Goal: Task Accomplishment & Management: Manage account settings

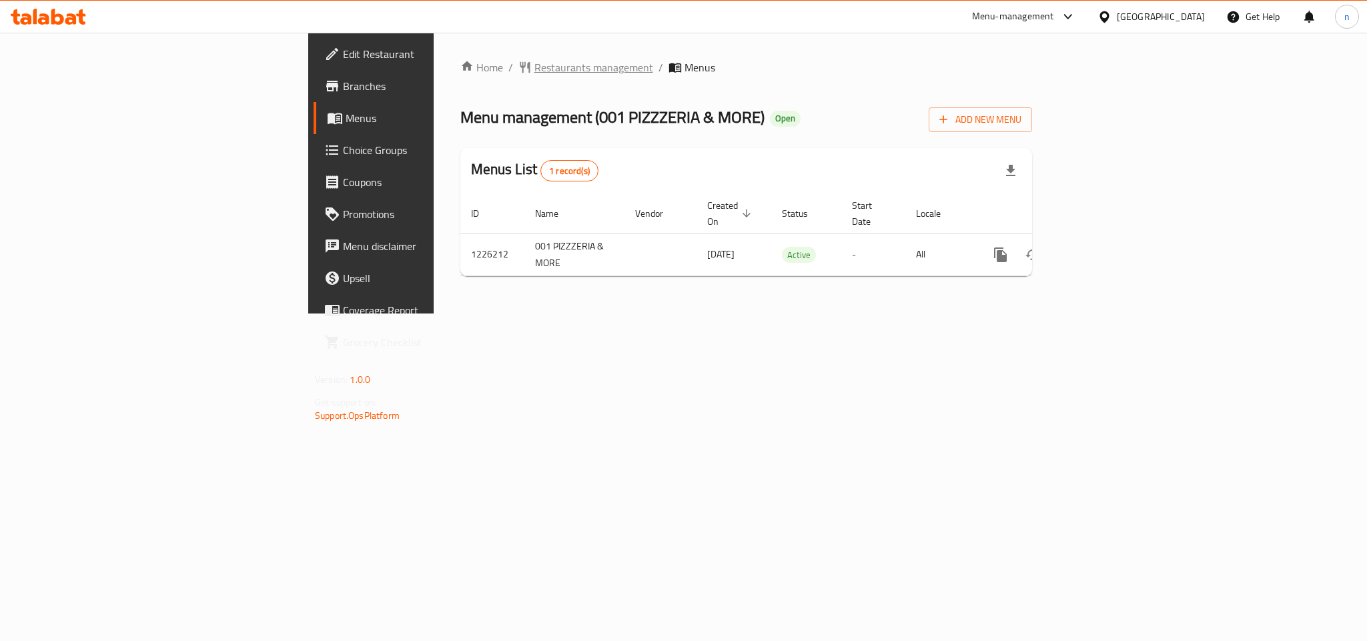
click at [534, 64] on span "Restaurants management" at bounding box center [593, 67] width 119 height 16
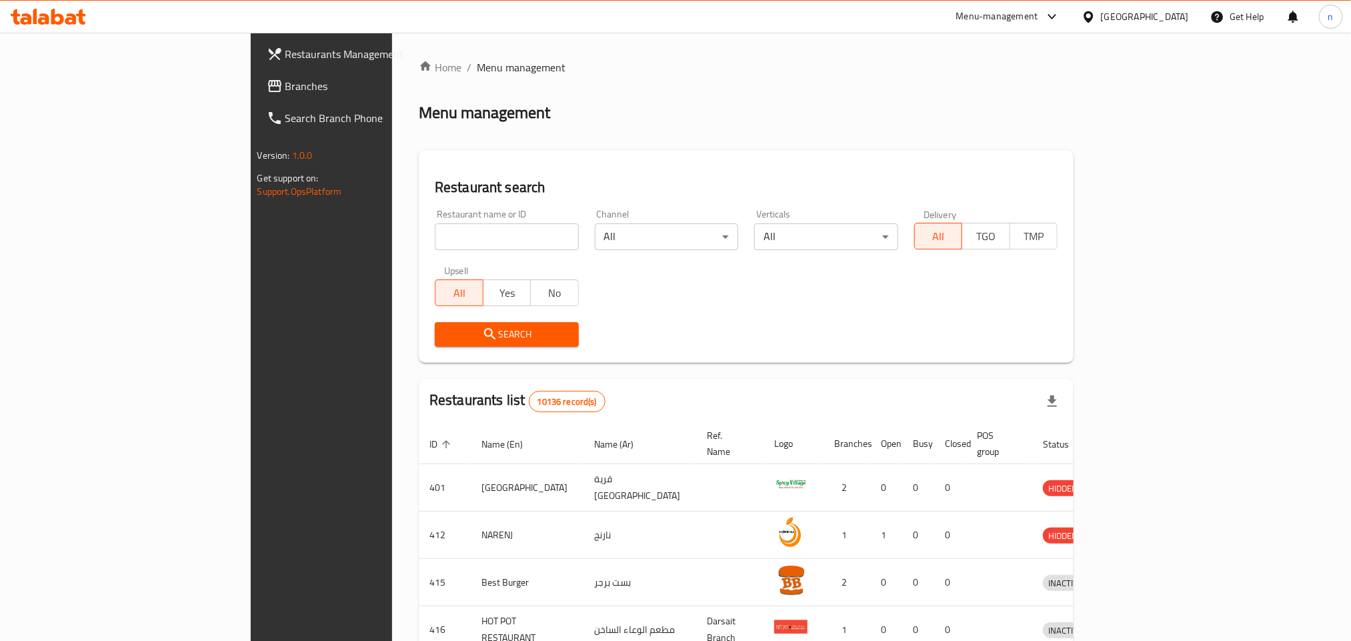
click at [435, 235] on input "search" at bounding box center [507, 236] width 144 height 27
paste input "/675552"
click at [435, 240] on input "/675552" at bounding box center [507, 236] width 144 height 27
type input "675552"
click button "Search" at bounding box center [507, 334] width 144 height 25
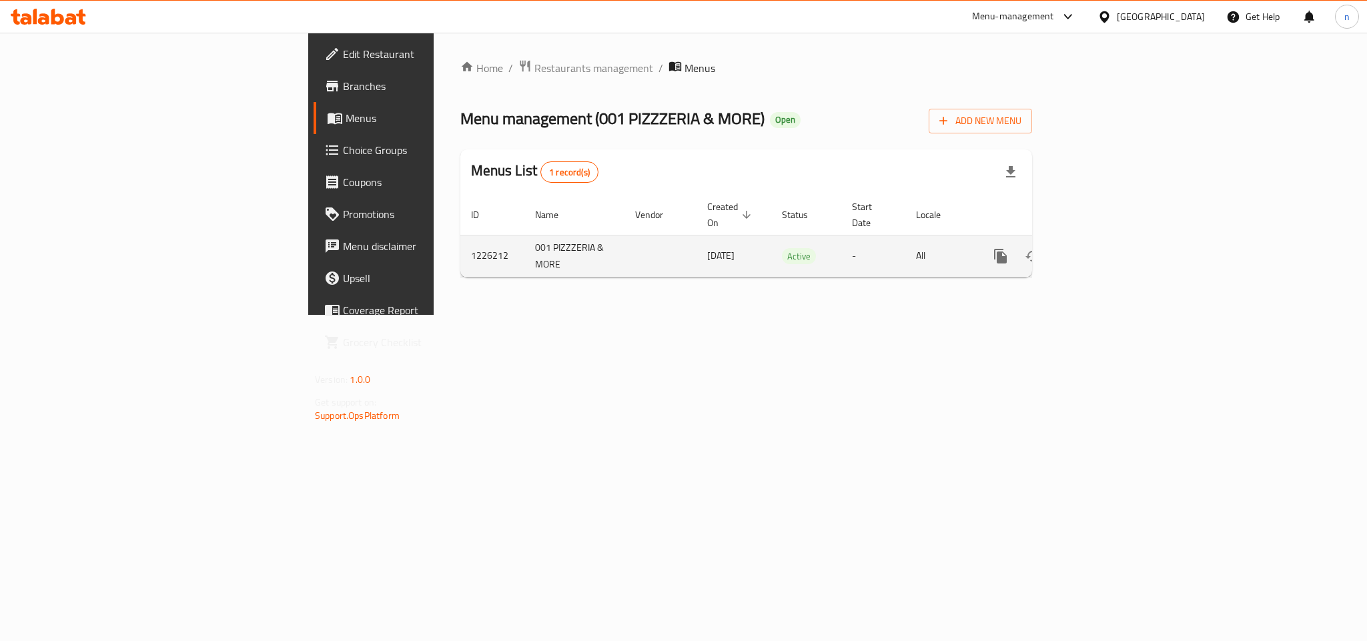
click at [1104, 248] on icon "enhanced table" at bounding box center [1096, 256] width 16 height 16
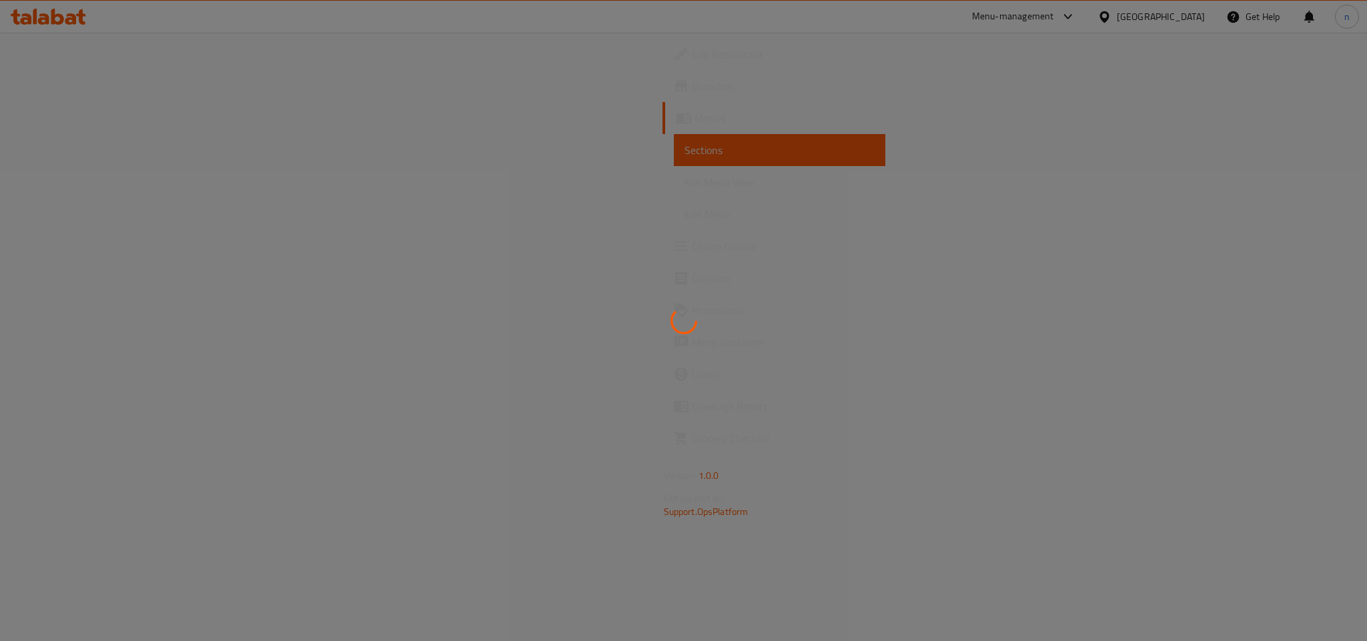
click at [55, 240] on div at bounding box center [683, 320] width 1367 height 641
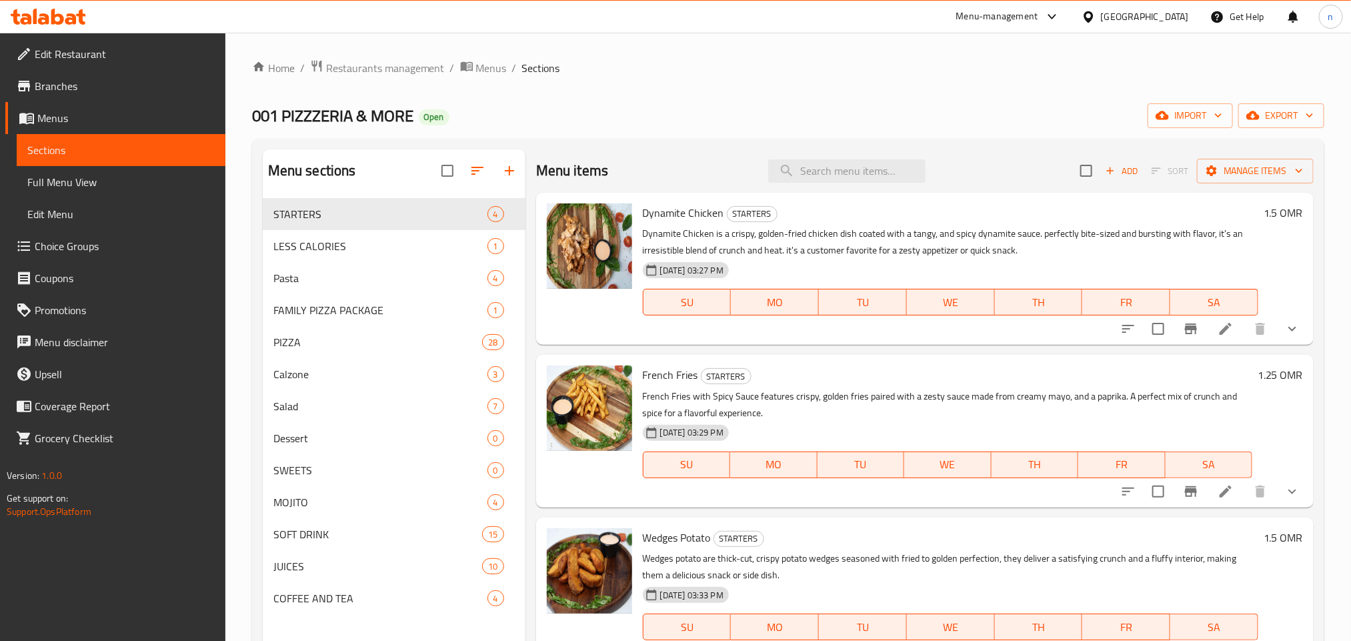
click at [55, 246] on span "Choice Groups" at bounding box center [125, 246] width 180 height 16
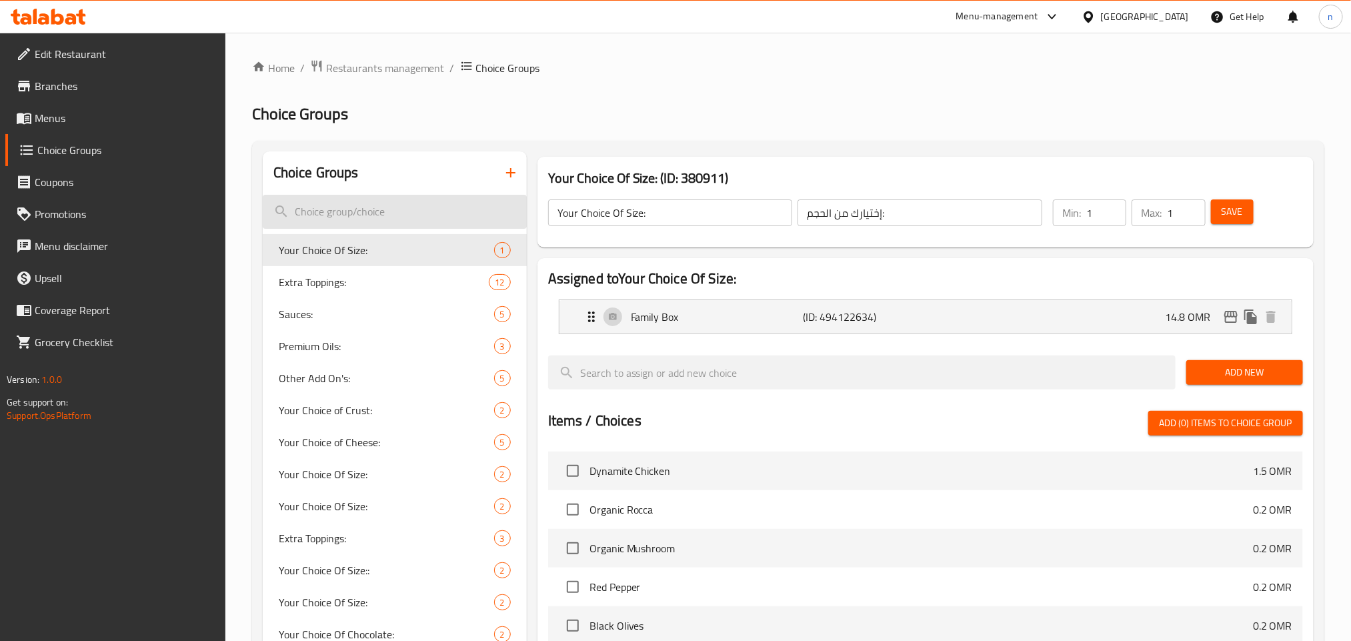
click at [387, 205] on input "search" at bounding box center [395, 212] width 264 height 34
paste input "Additional components:"
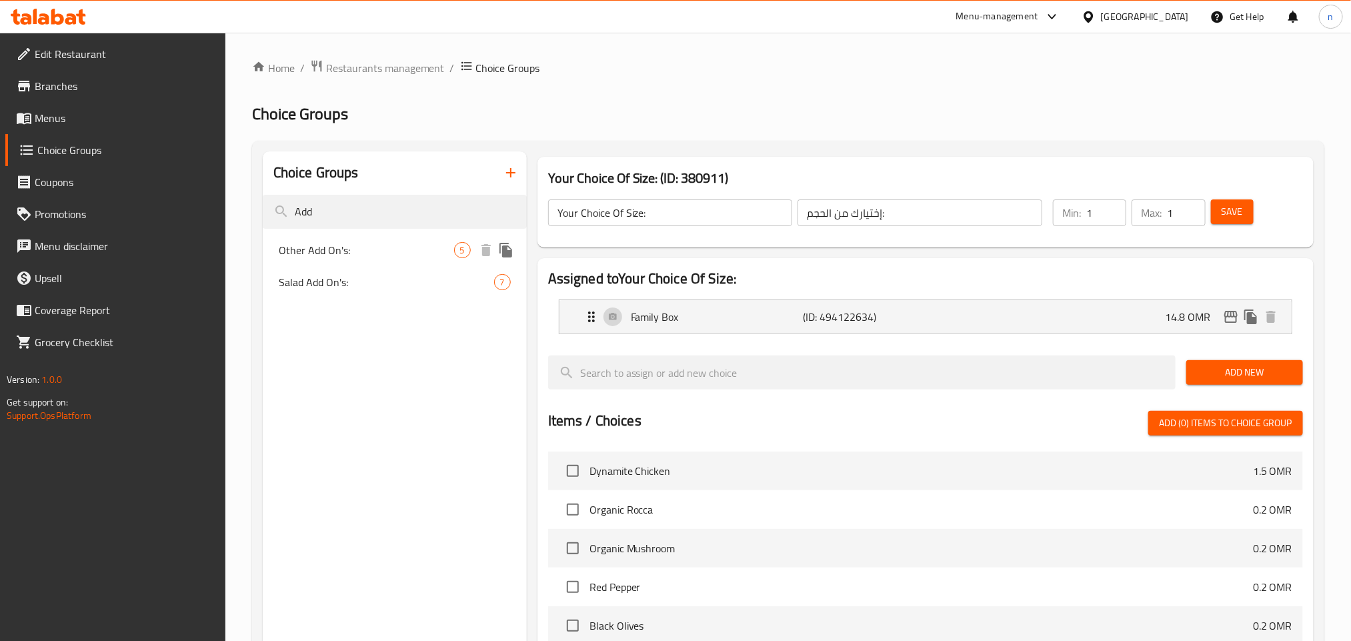
type input "Add"
click at [399, 248] on span "Other Add On's:" at bounding box center [366, 250] width 175 height 16
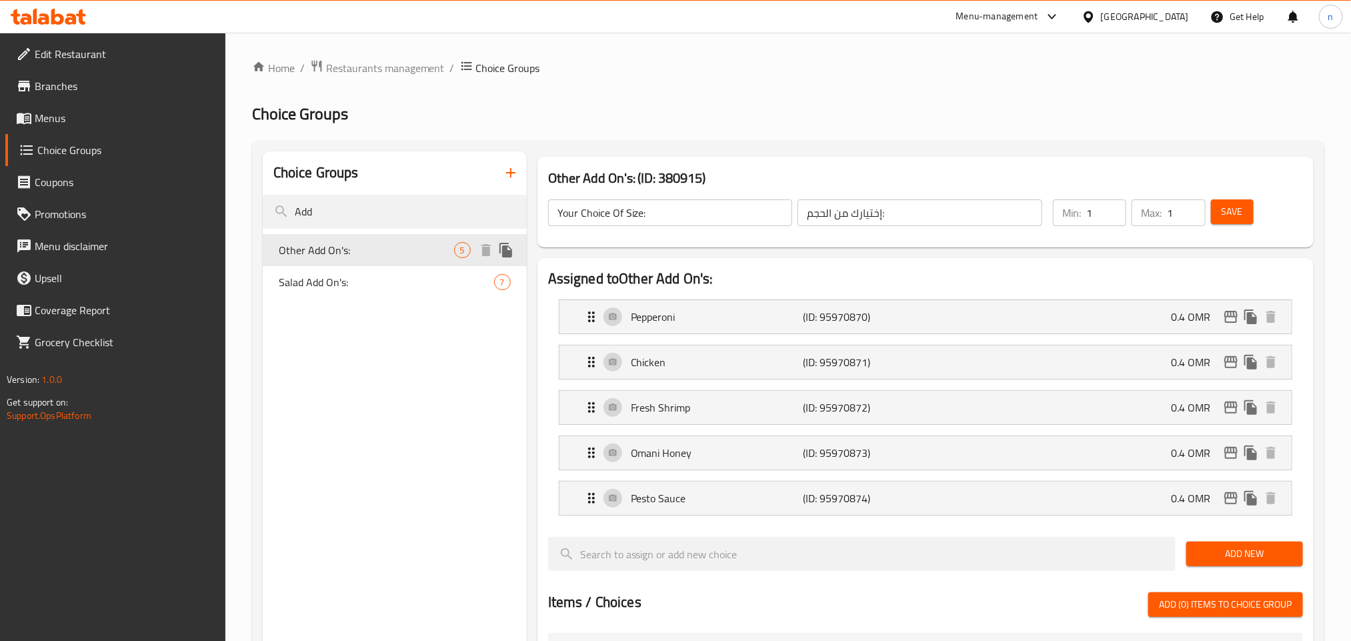
type input "Other Add On's:"
type input "[DEMOGRAPHIC_DATA] الأخرى:"
type input "0"
click at [373, 216] on input "Add" at bounding box center [395, 212] width 264 height 34
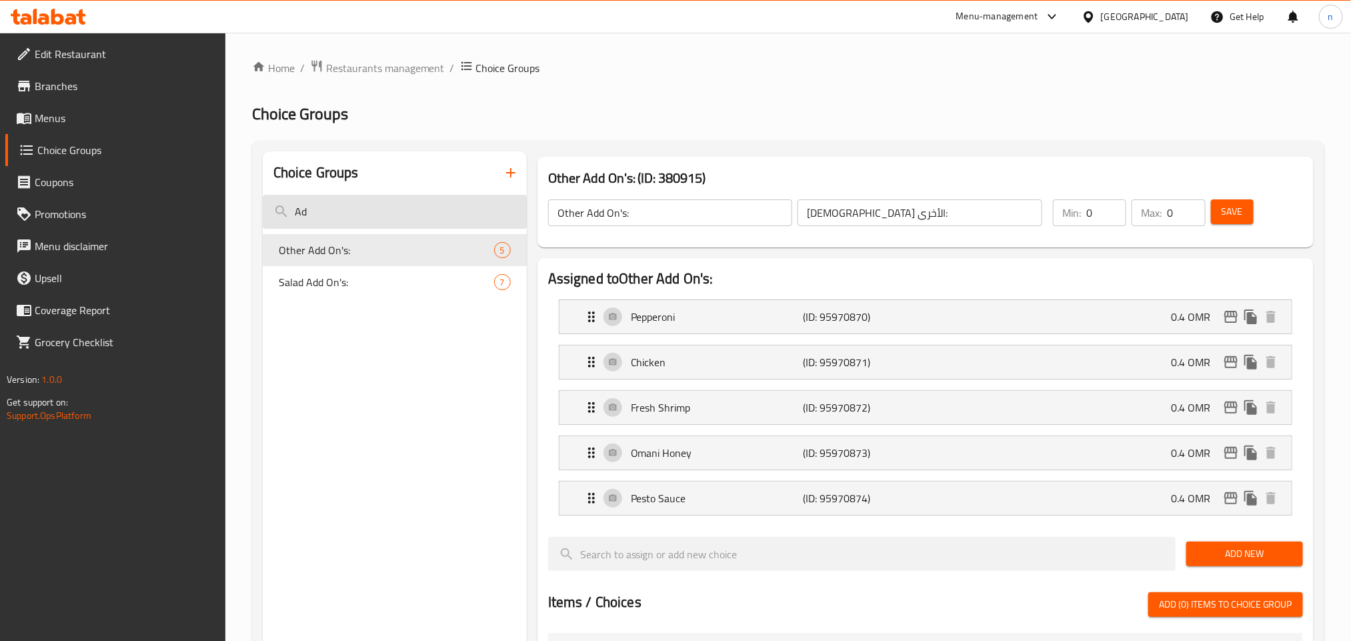
type input "A"
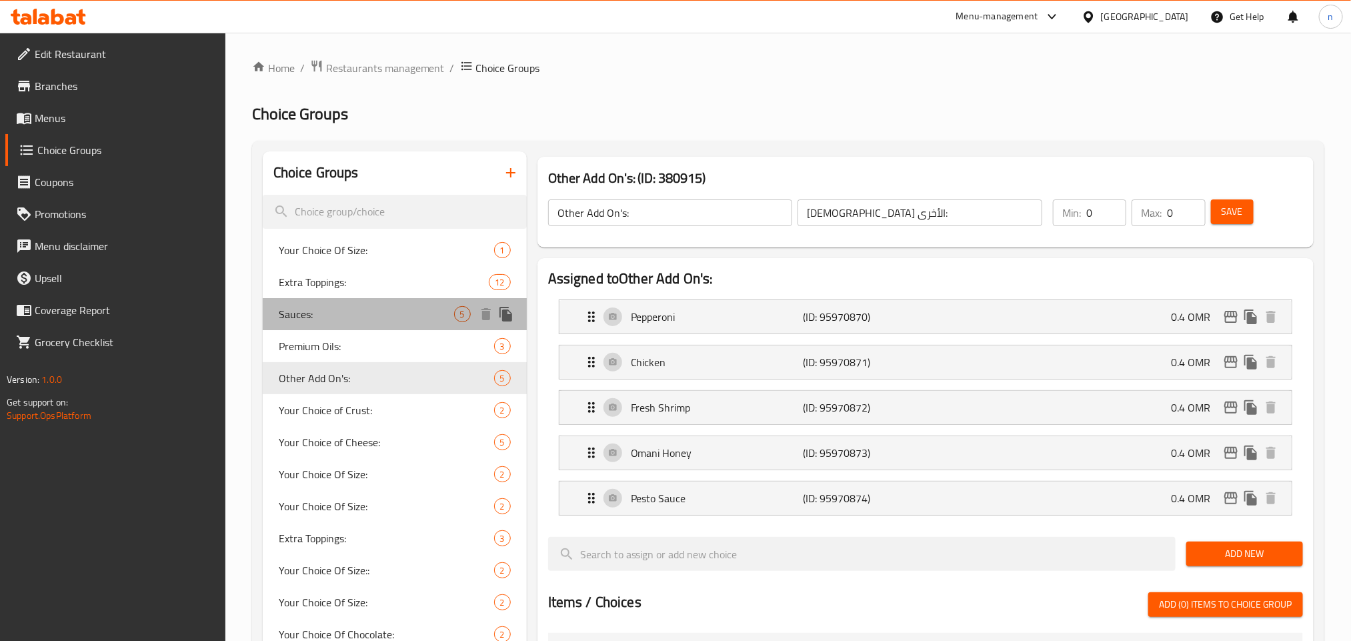
click at [357, 322] on div "Sauces: 5" at bounding box center [395, 314] width 264 height 32
type input "Sauces:"
type input "الصوصات:"
type input "4"
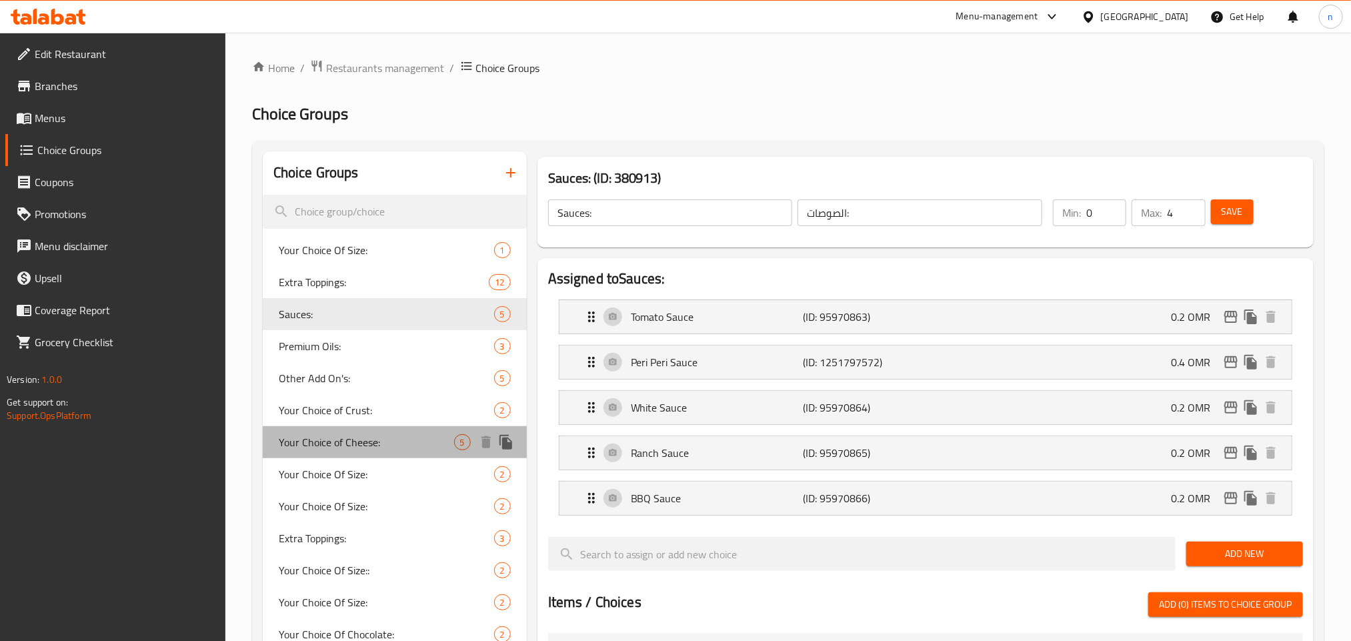
click at [343, 441] on span "Your Choice of Cheese:" at bounding box center [366, 442] width 175 height 16
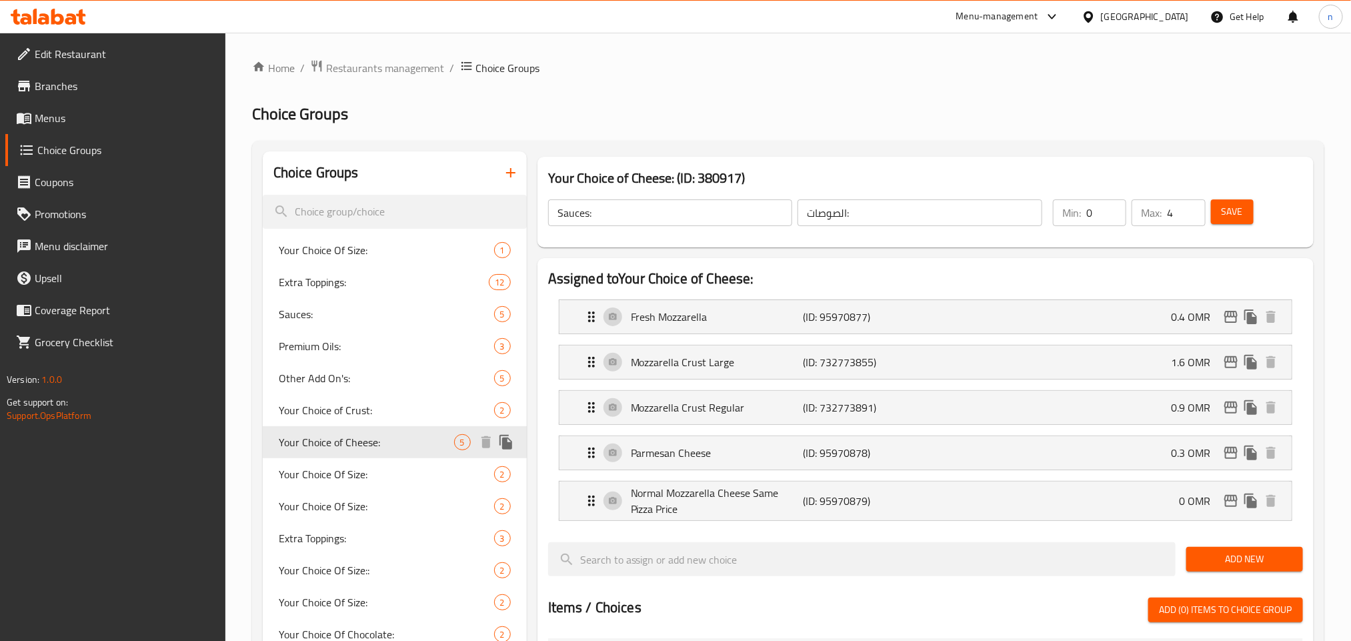
type input "Your Choice of Cheese:"
type input "إختيارك من الجبنة:"
type input "1"
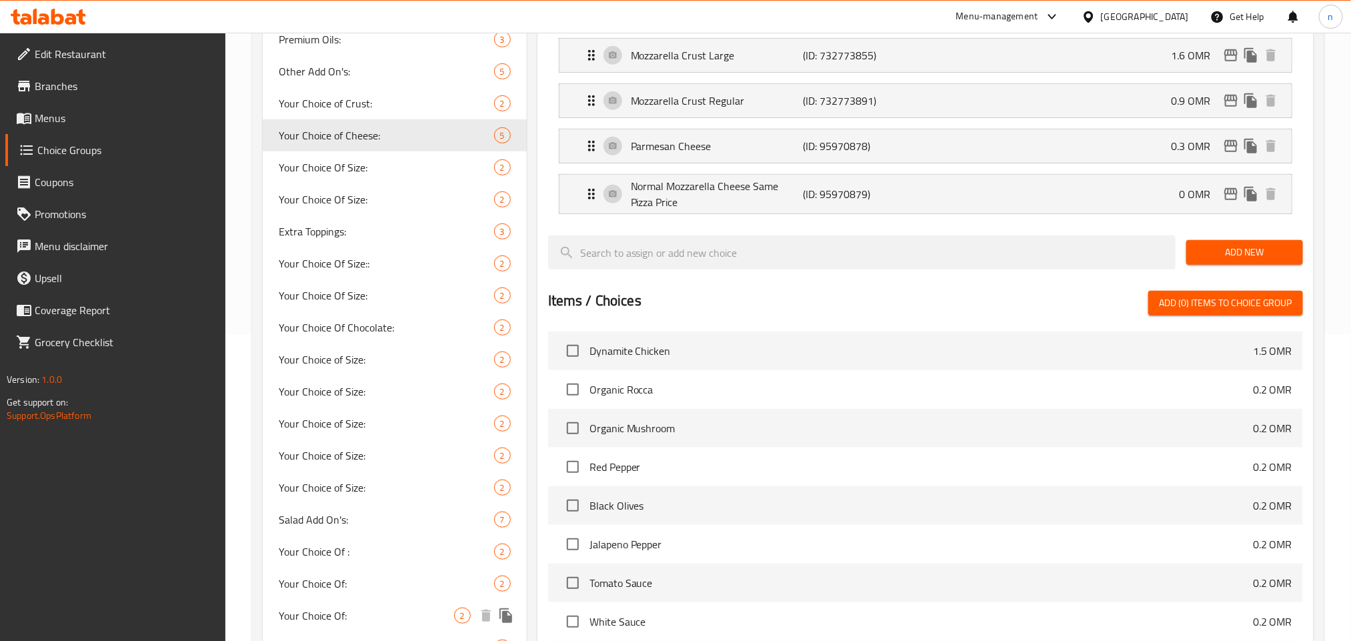
scroll to position [231, 0]
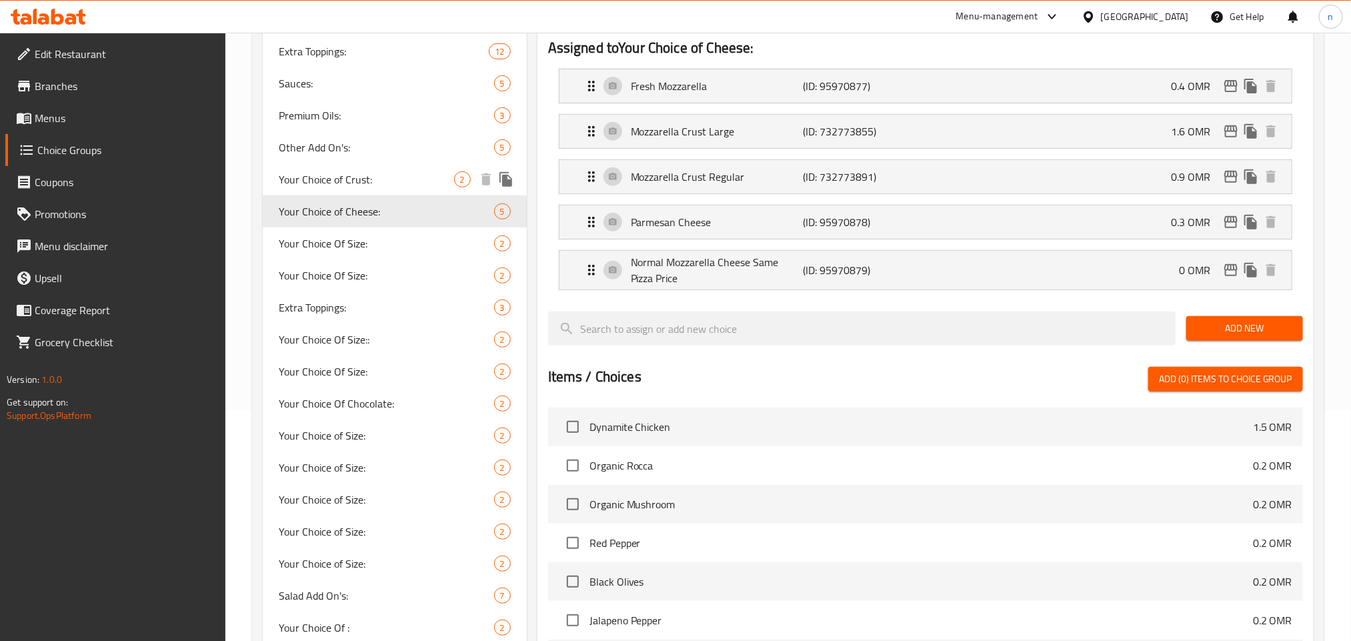
click at [355, 186] on span "Your Choice of Crust:" at bounding box center [366, 179] width 175 height 16
type input "Your Choice of Crust:"
type input "إختيارك من العجينة:"
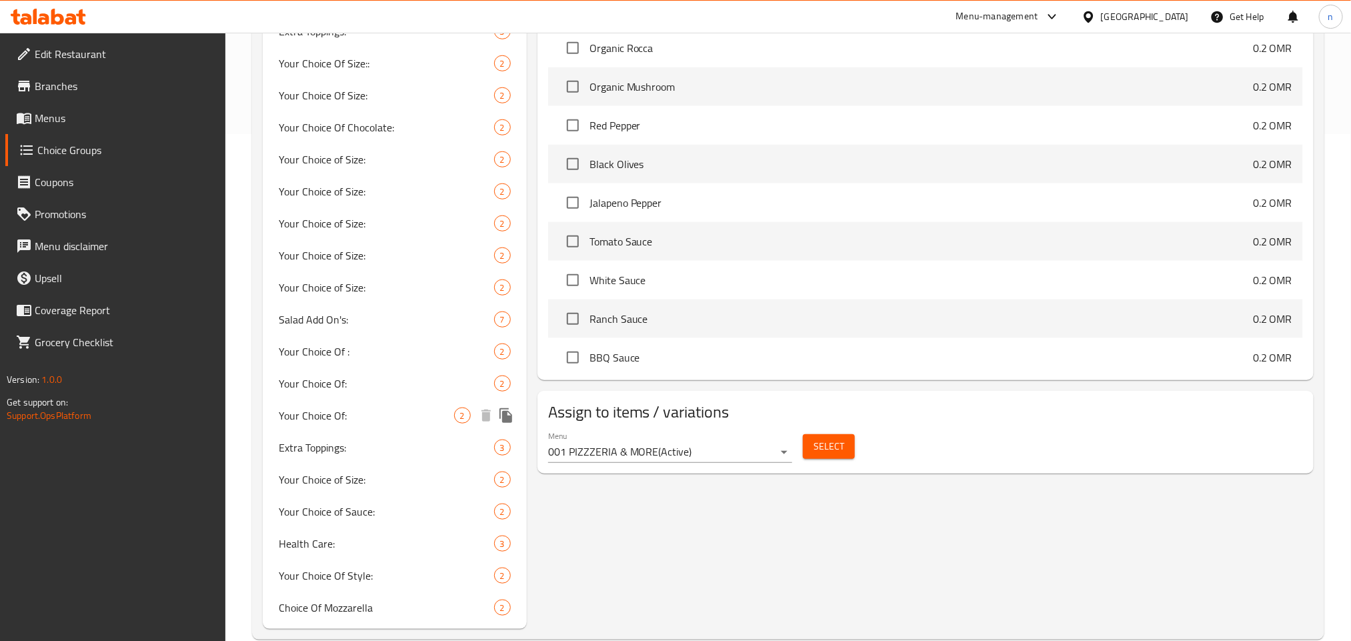
scroll to position [531, 0]
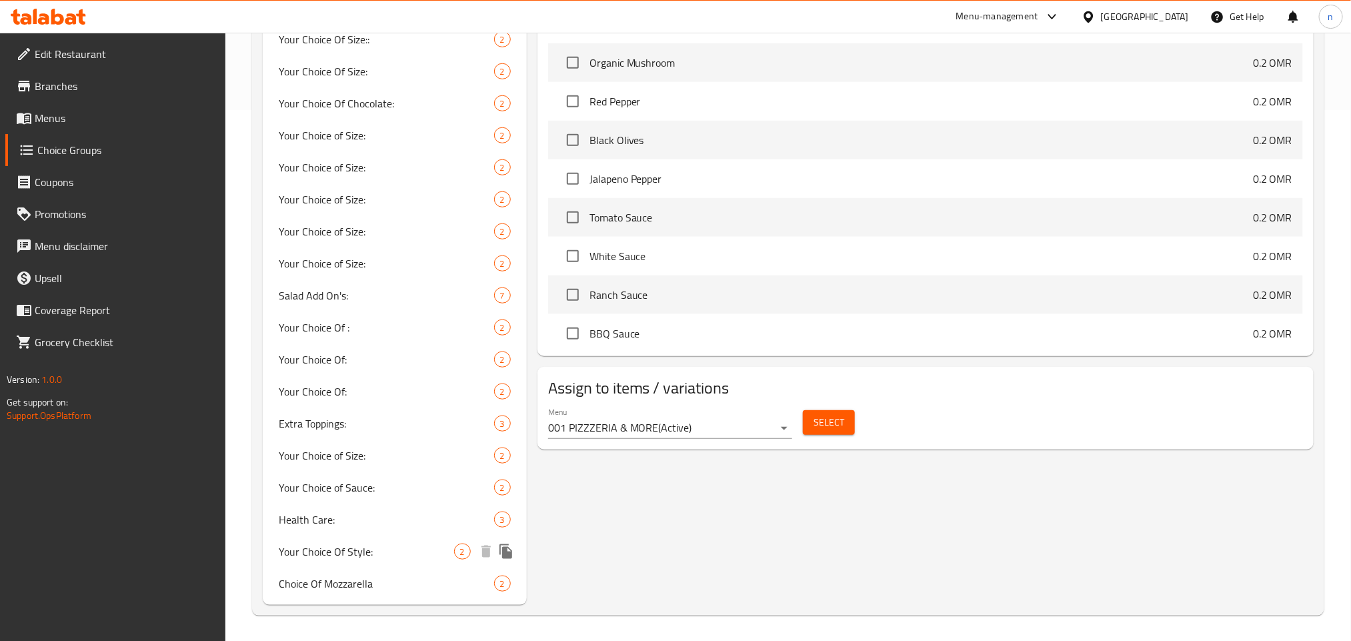
click at [358, 554] on span "Your Choice Of Style:" at bounding box center [366, 552] width 175 height 16
type input "Your Choice Of Style:"
type input "اختيارك من النمط:"
click at [371, 585] on span "Choice Of Mozzarella" at bounding box center [366, 584] width 175 height 16
type input "Choice Of Mozzarella"
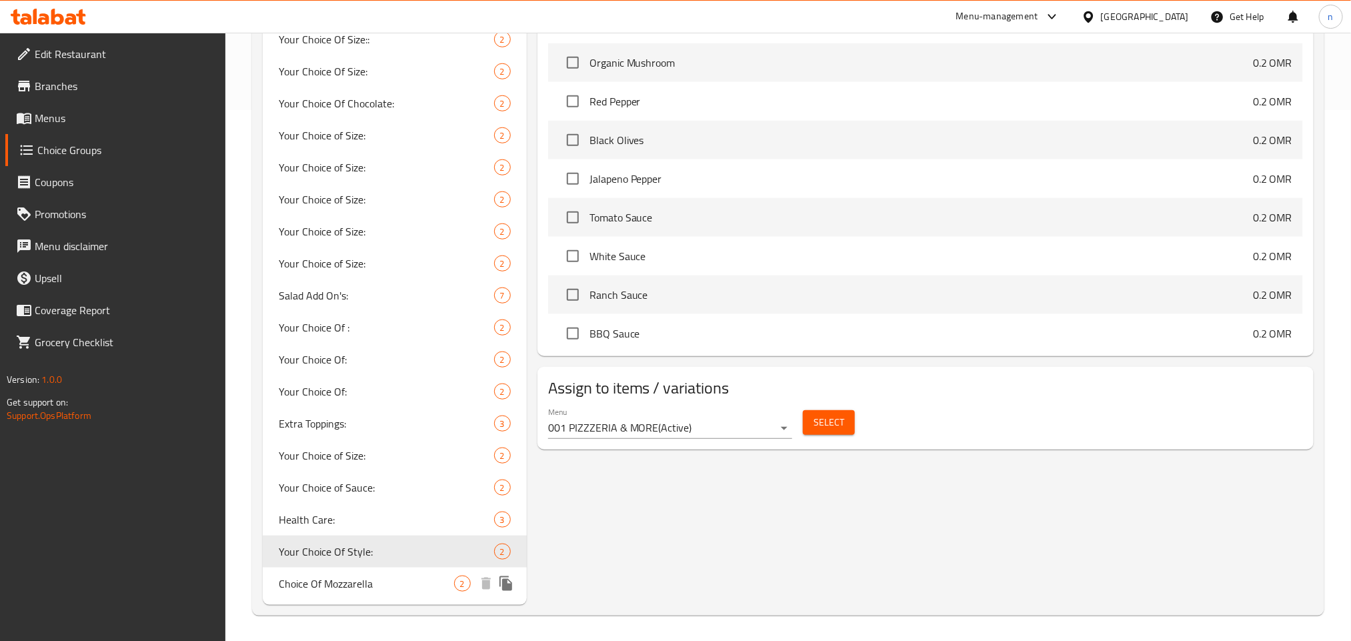
type input "اختيار من موزاريلا"
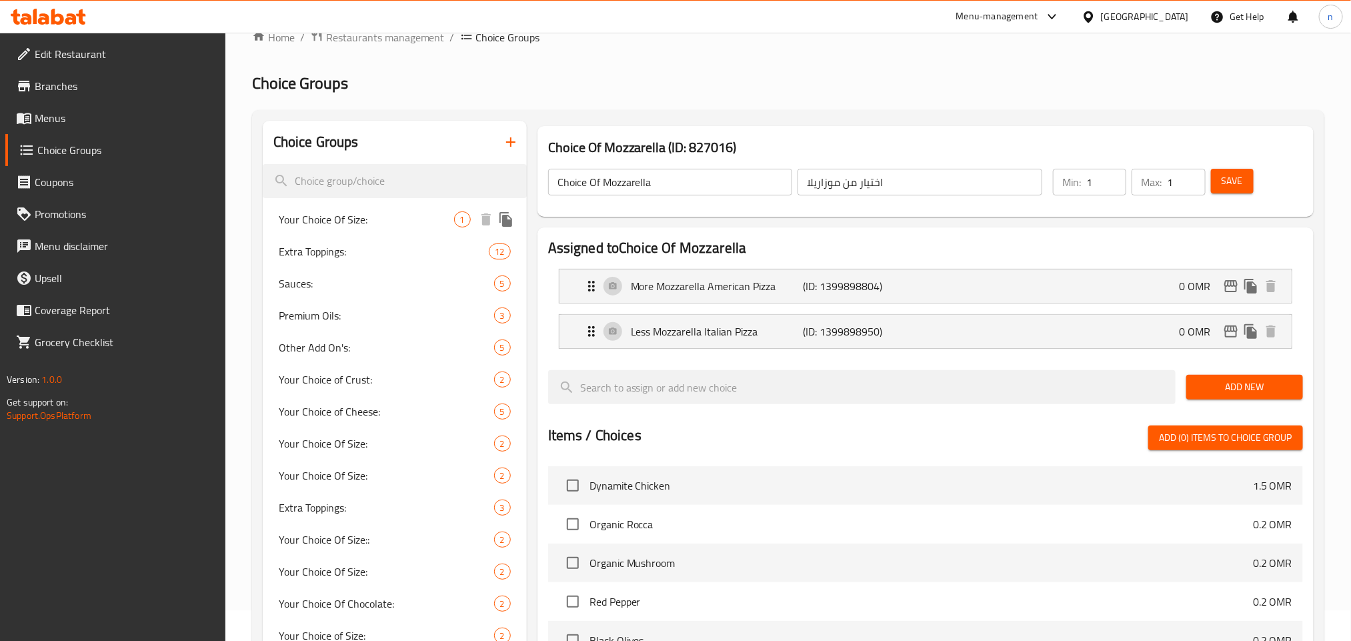
scroll to position [131, 0]
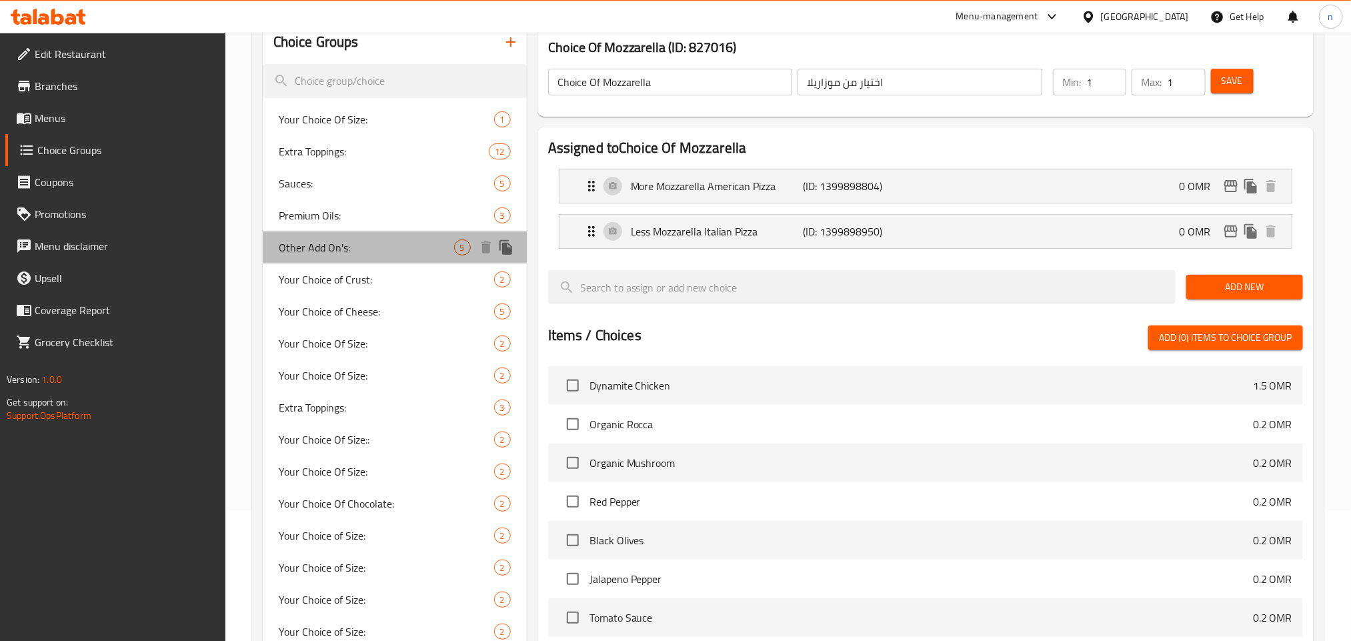
click at [361, 256] on div "Other Add On's: 5" at bounding box center [395, 247] width 264 height 32
type input "Other Add On's:"
type input "[DEMOGRAPHIC_DATA] الأخرى:"
type input "0"
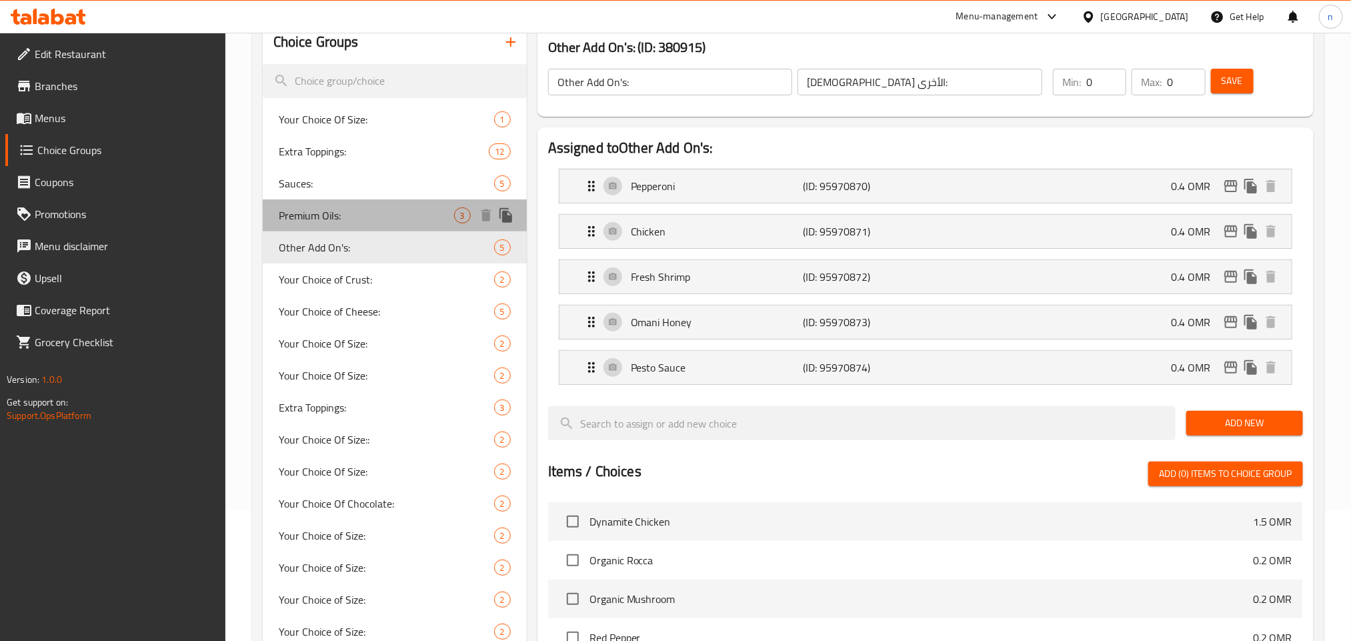
click at [348, 211] on span "Premium Oils:" at bounding box center [366, 215] width 175 height 16
type input "Premium Oils:"
type input "الزيوت الفاخرة:"
type input "3"
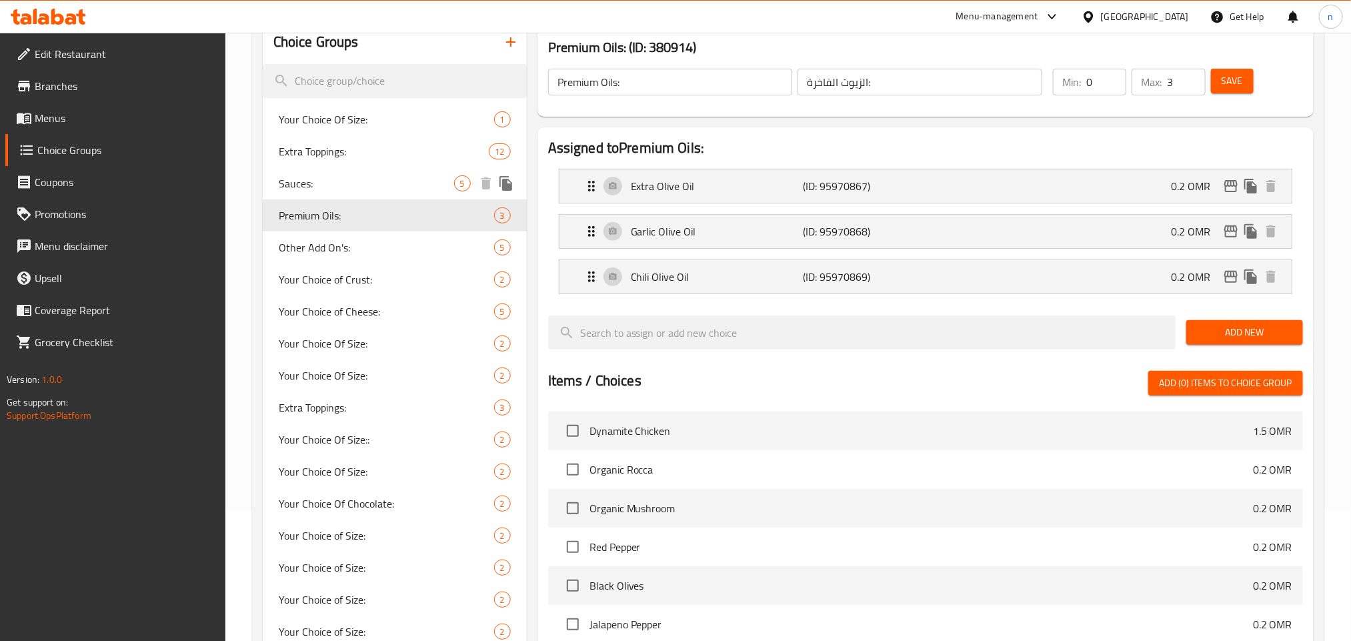
click at [346, 183] on span "Sauces:" at bounding box center [366, 183] width 175 height 16
type input "Sauces:"
type input "الصوصات:"
type input "4"
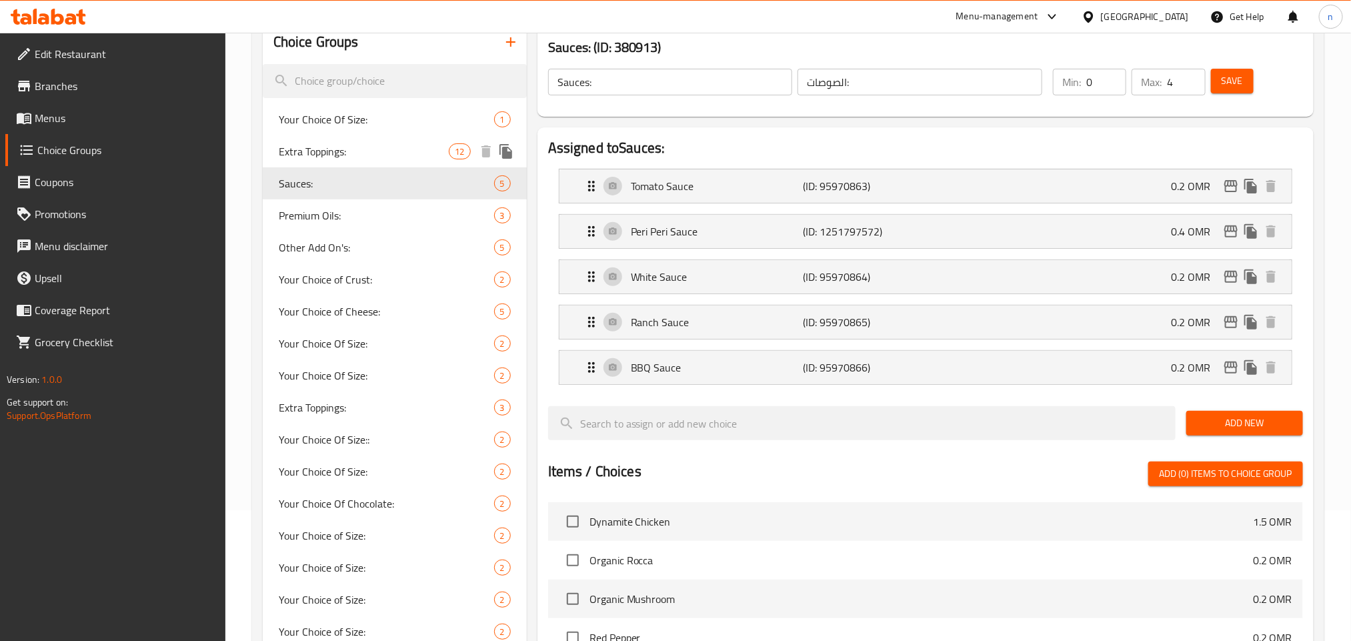
click at [347, 148] on span "Extra Toppings:" at bounding box center [364, 151] width 171 height 16
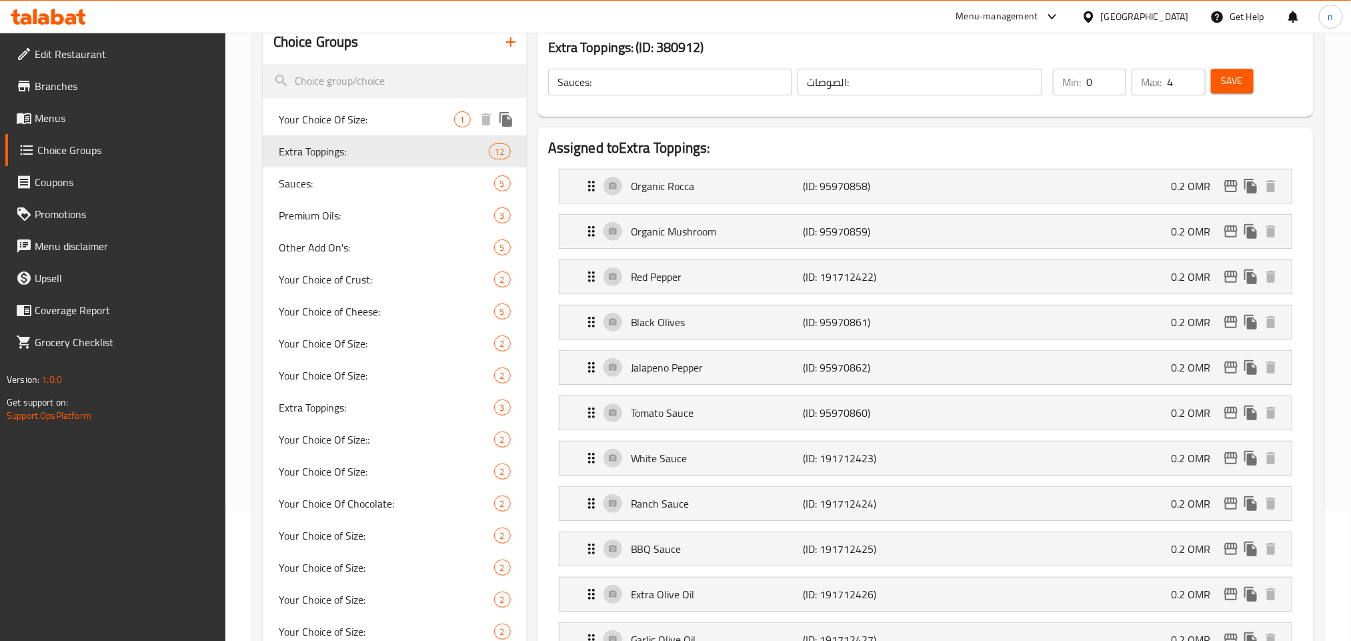
type input "Extra Toppings:"
type input "المكونات الإضافية:"
type input "12"
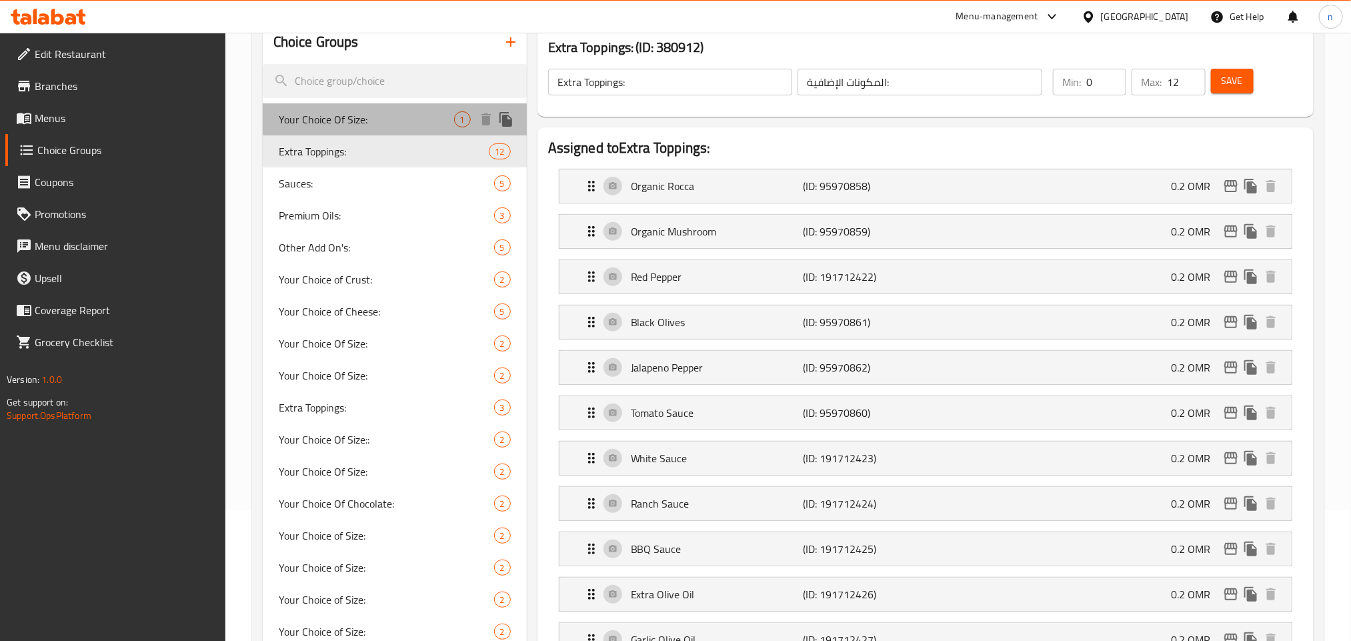
click at [353, 113] on span "Your Choice Of Size:" at bounding box center [366, 119] width 175 height 16
type input "Your Choice Of Size:"
type input "إختيارك من الحجم:"
type input "1"
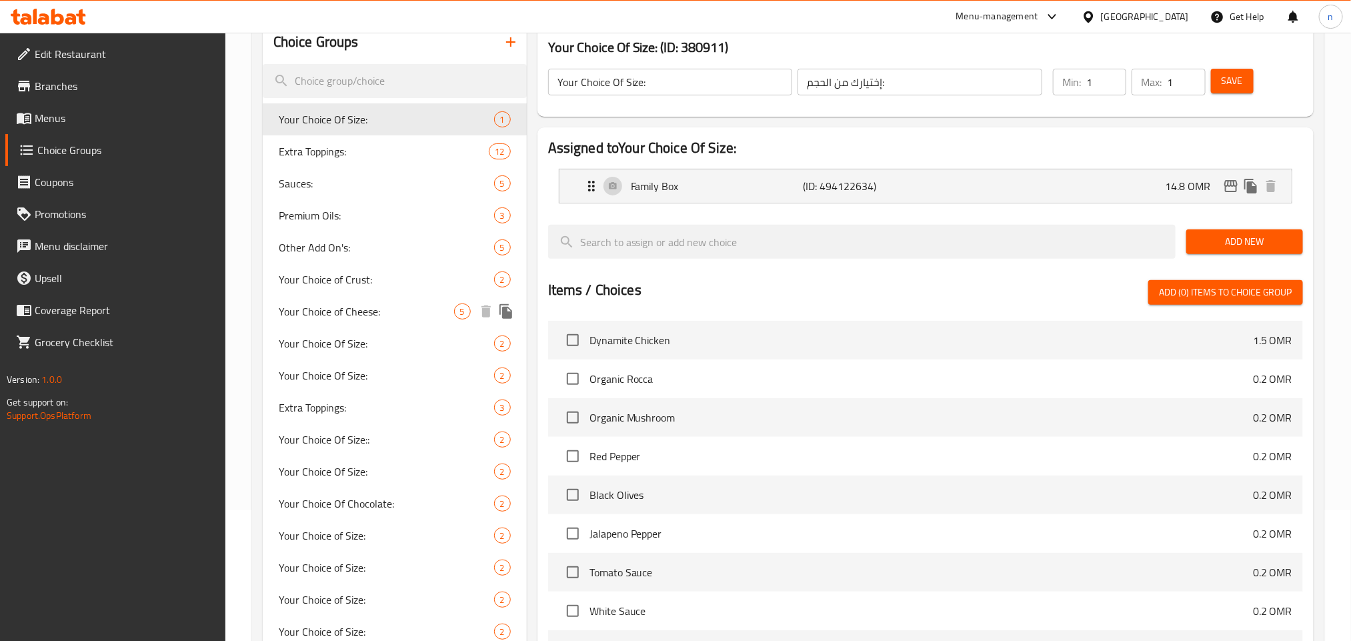
click at [349, 315] on span "Your Choice of Cheese:" at bounding box center [366, 311] width 175 height 16
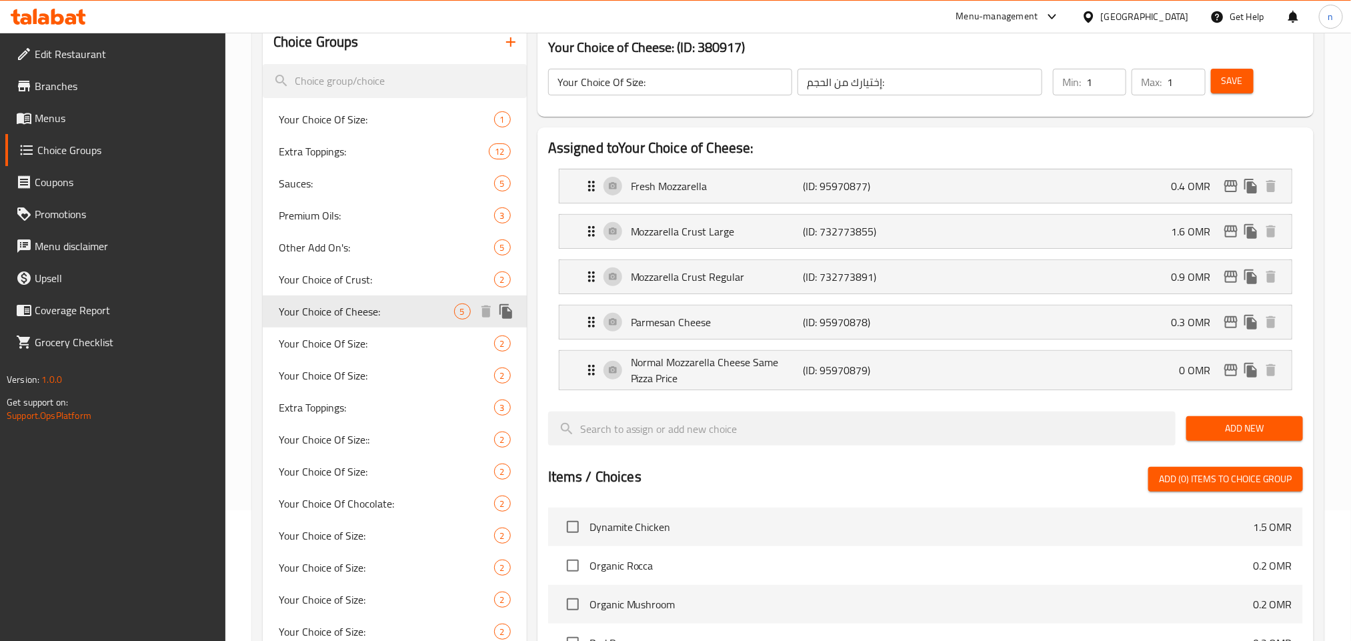
type input "Your Choice of Cheese:"
type input "إختيارك من الجبنة:"
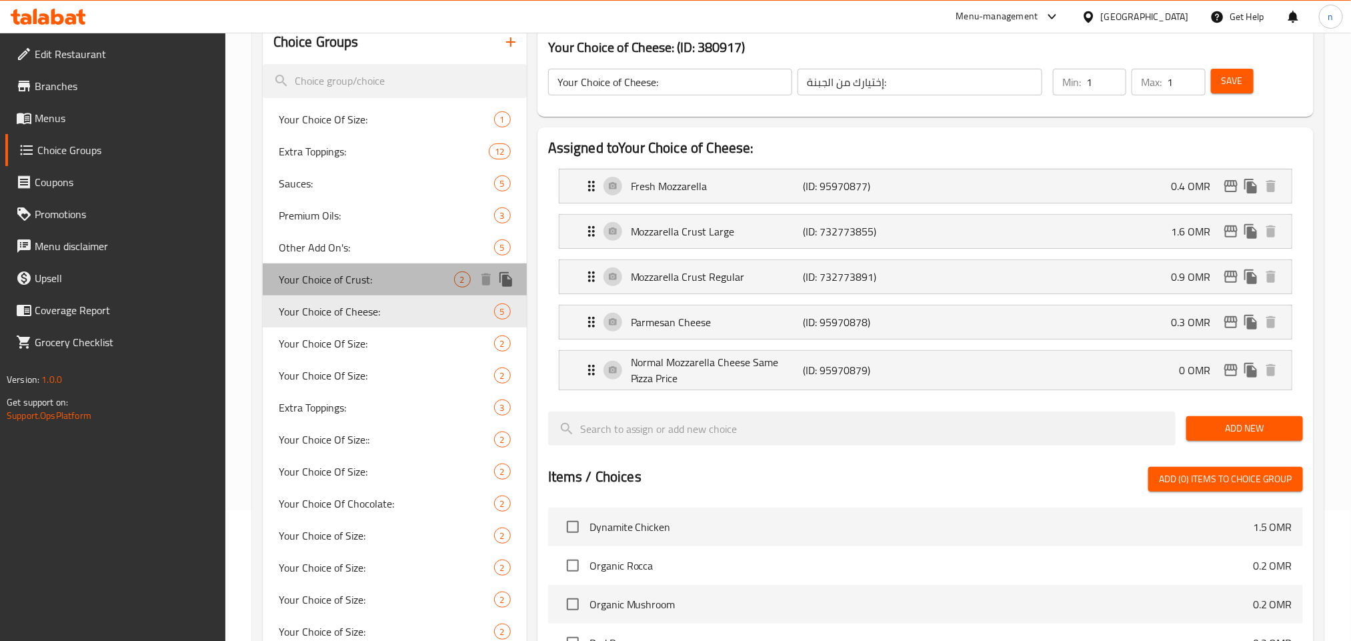
click at [355, 274] on span "Your Choice of Crust:" at bounding box center [366, 279] width 175 height 16
type input "Your Choice of Crust:"
type input "إختيارك من العجينة:"
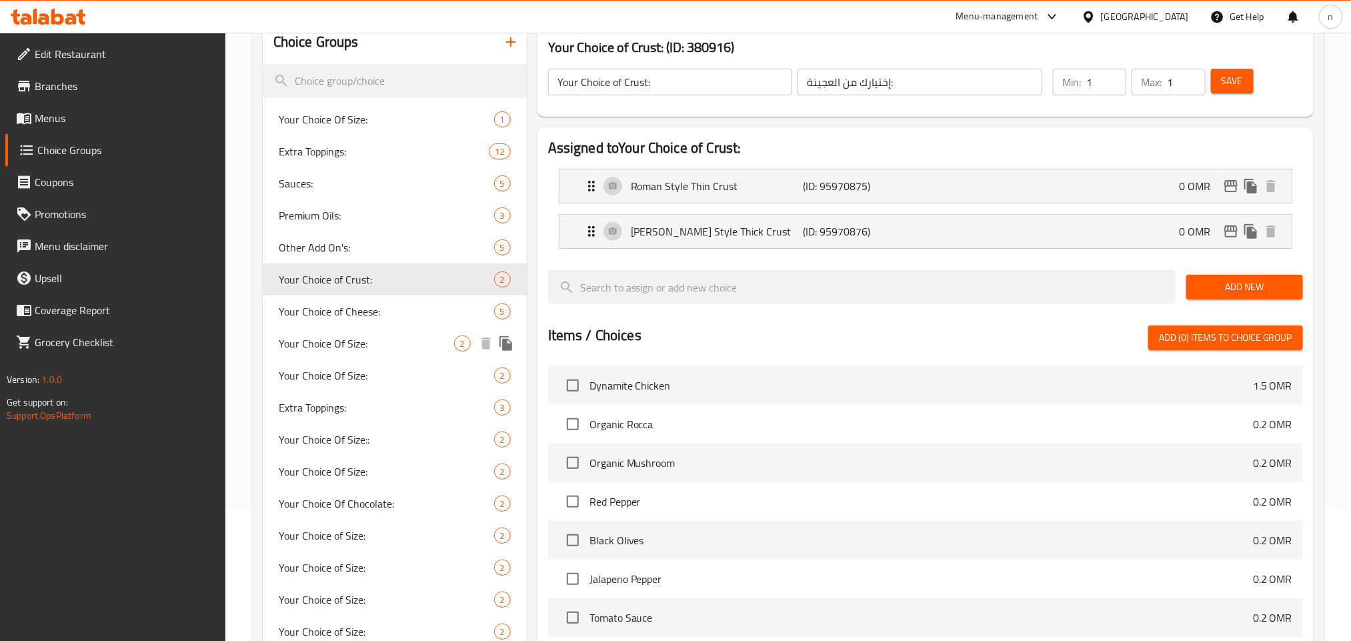
click at [348, 346] on span "Your Choice Of Size:" at bounding box center [366, 343] width 175 height 16
type input "Your Choice Of Size:"
type input "إختيارك من الحجم:"
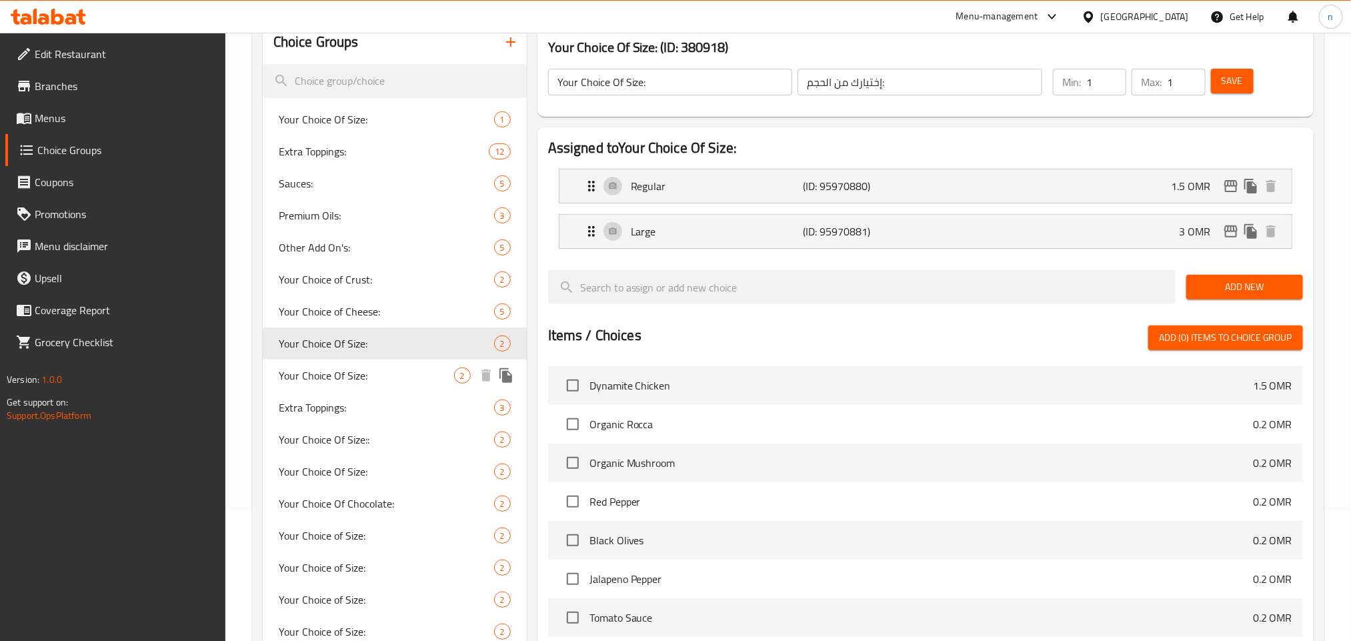
click at [347, 387] on div "Your Choice Of Size: 2" at bounding box center [395, 375] width 264 height 32
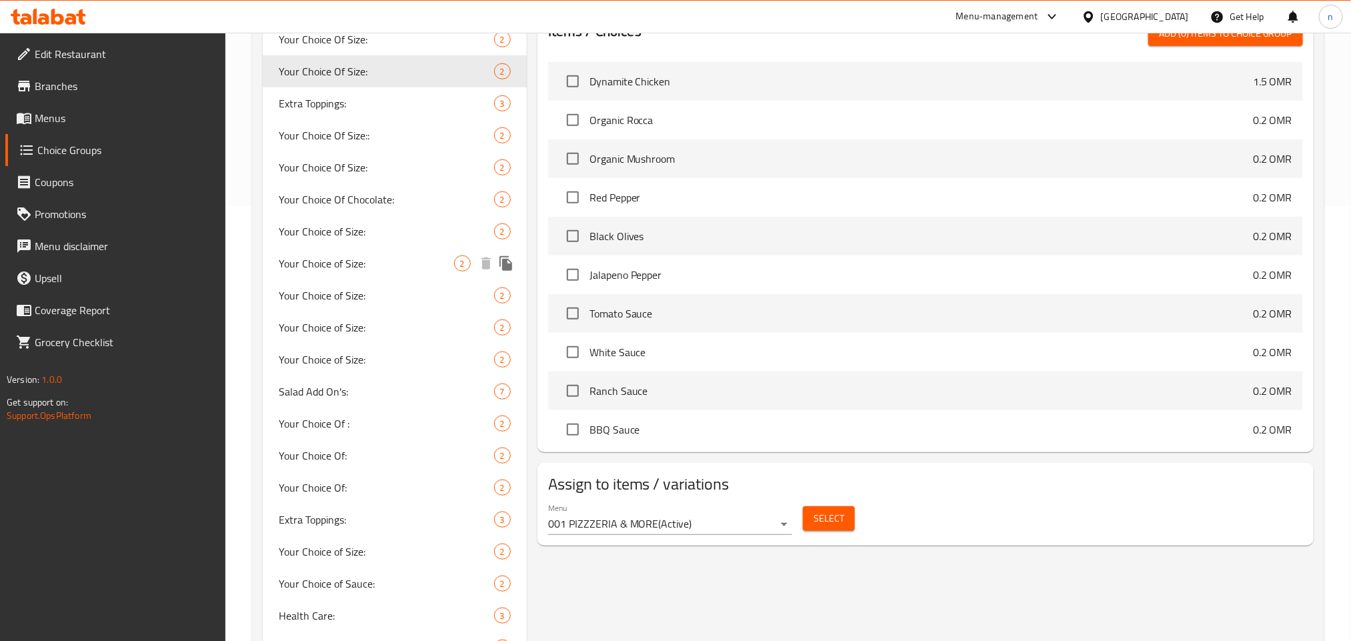
scroll to position [531, 0]
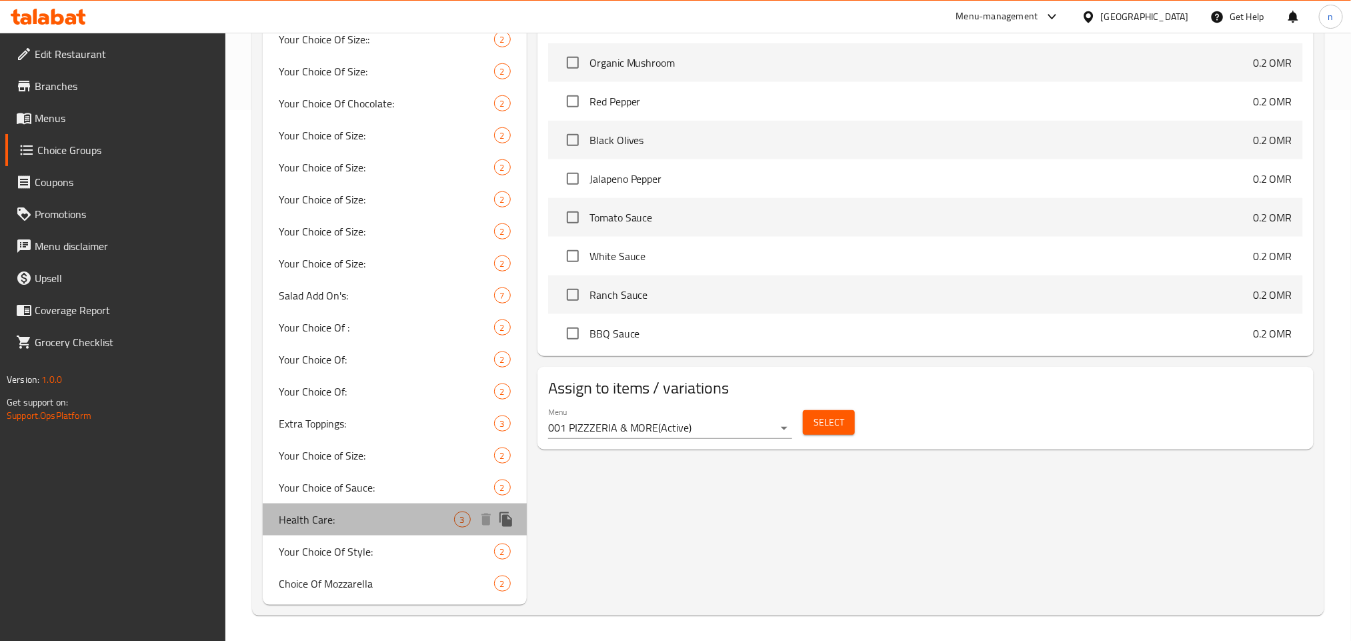
click at [313, 517] on span "Health Care:" at bounding box center [366, 520] width 175 height 16
type input "Health Care:"
type input "الرعاية الصحية:"
type input "0"
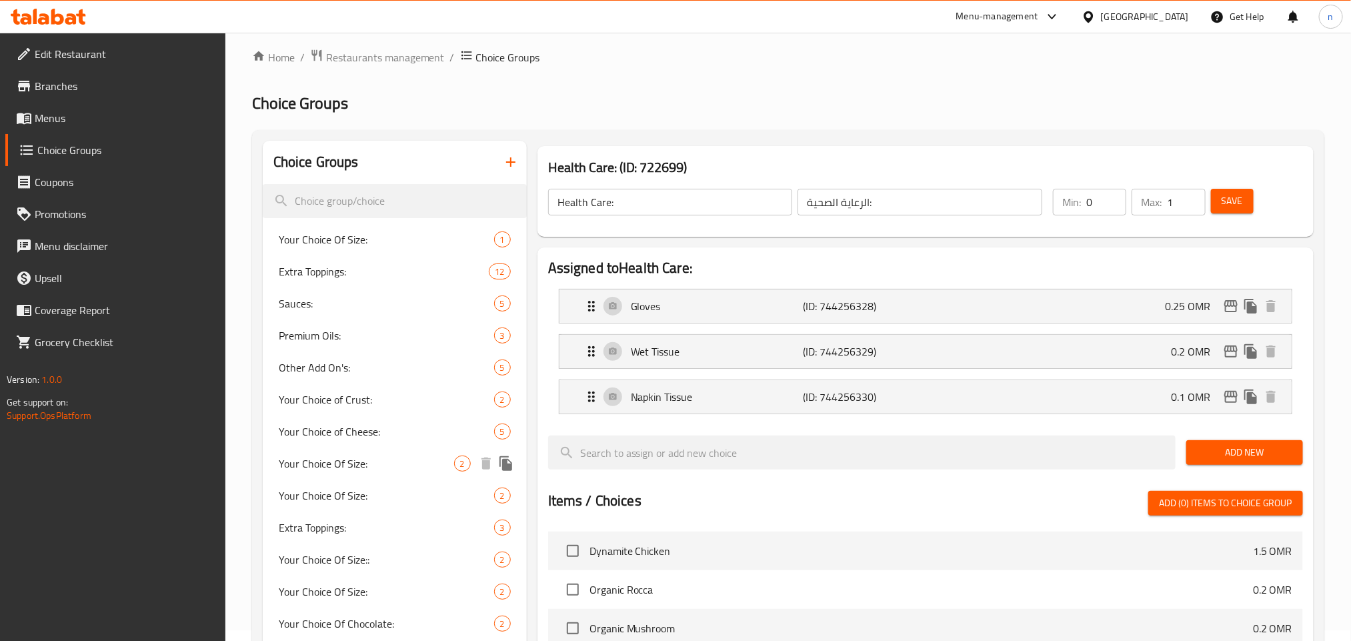
scroll to position [0, 0]
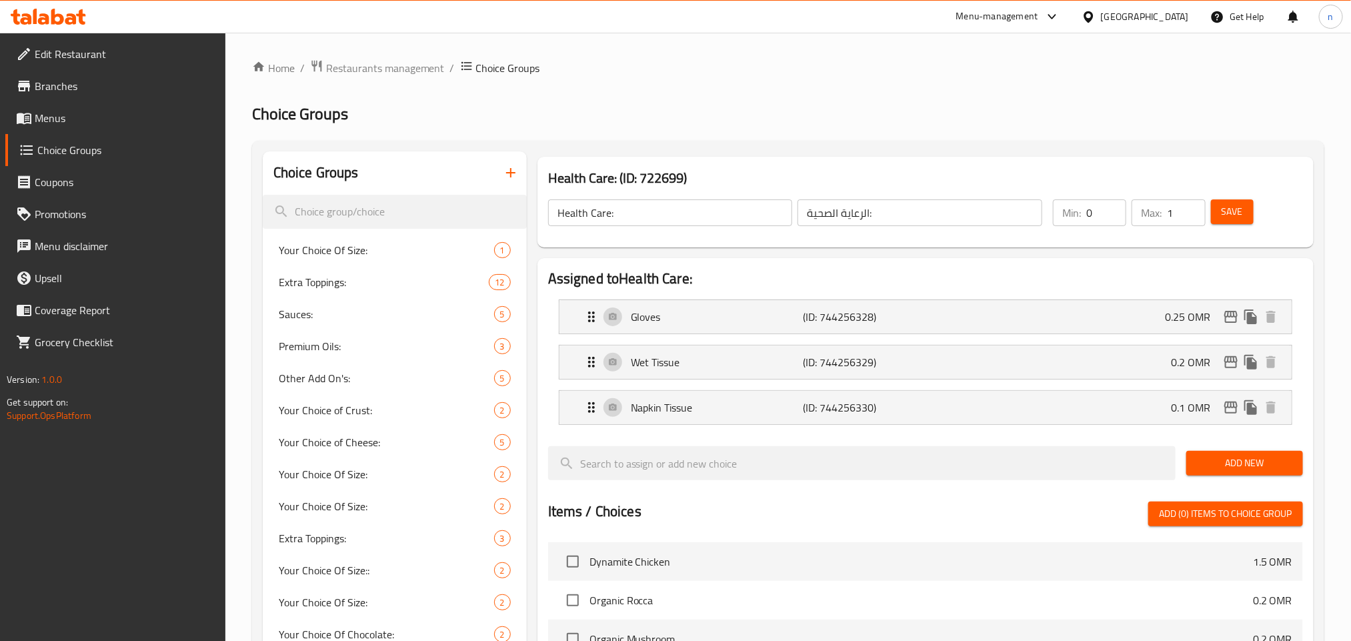
drag, startPoint x: 1172, startPoint y: 18, endPoint x: 1163, endPoint y: 22, distance: 10.2
click at [1172, 18] on div "[GEOGRAPHIC_DATA]" at bounding box center [1145, 16] width 88 height 15
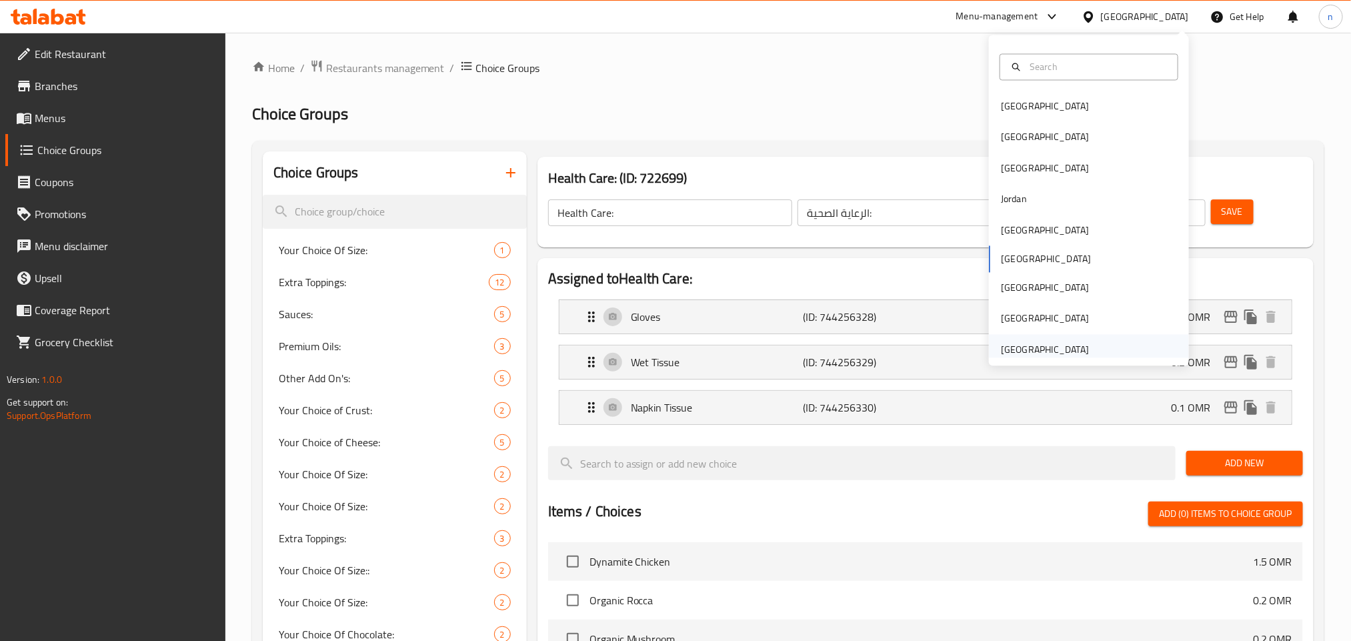
click at [1098, 337] on div "[GEOGRAPHIC_DATA]" at bounding box center [1089, 349] width 200 height 31
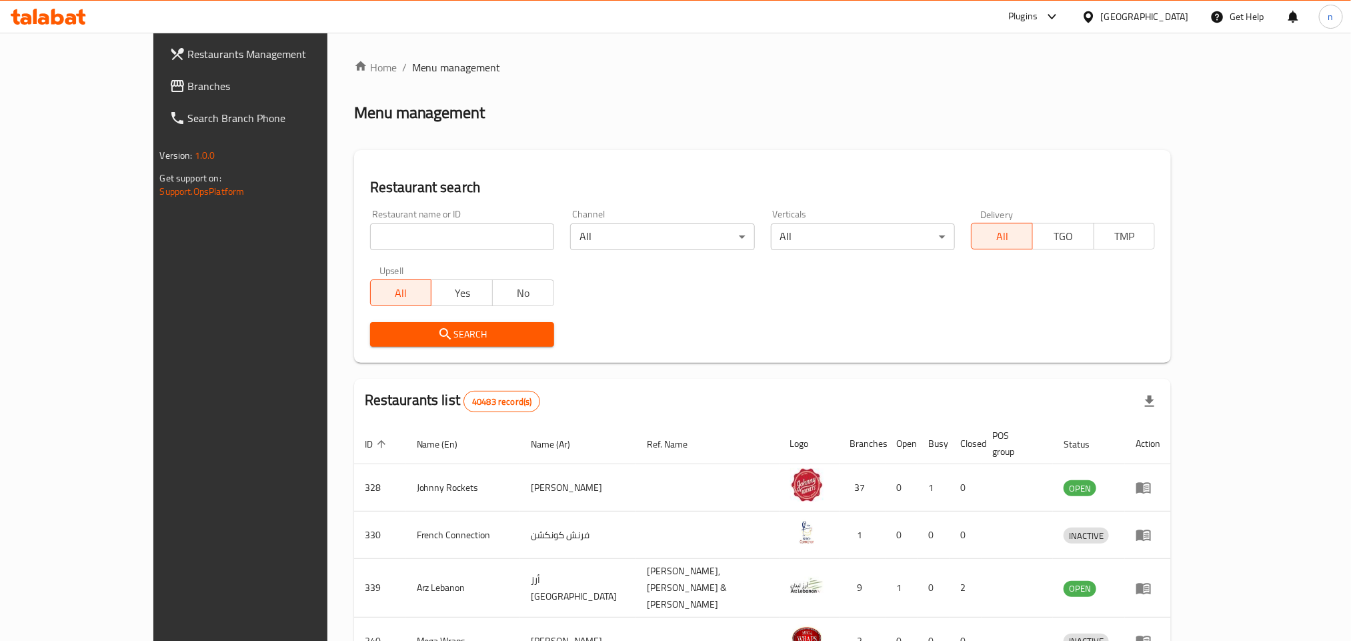
click at [188, 82] on span "Branches" at bounding box center [278, 86] width 180 height 16
